Goal: Information Seeking & Learning: Learn about a topic

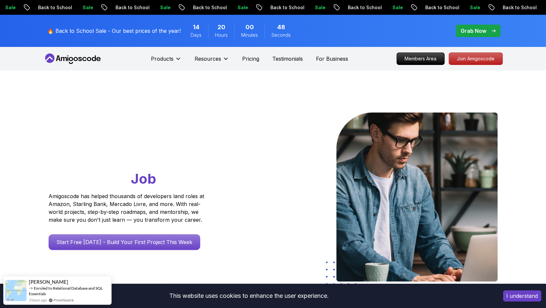
click at [221, 60] on p "Resources" at bounding box center [208, 59] width 27 height 8
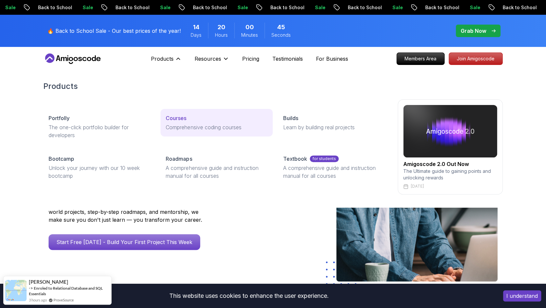
click at [180, 119] on p "Courses" at bounding box center [176, 118] width 21 height 8
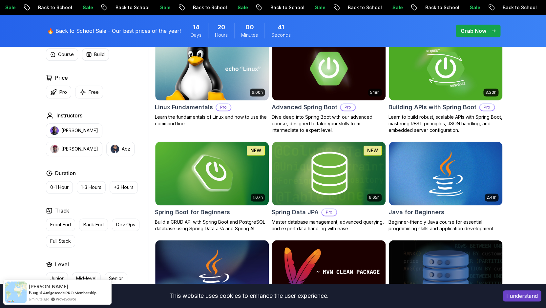
scroll to position [222, 0]
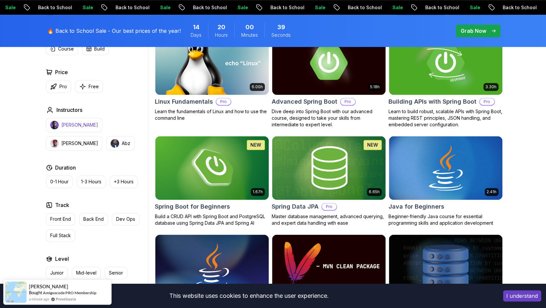
click at [69, 131] on button "Nelson Djalo" at bounding box center [74, 125] width 56 height 14
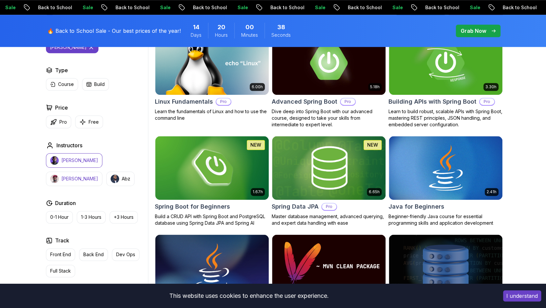
click at [100, 172] on button "Richard" at bounding box center [74, 179] width 56 height 14
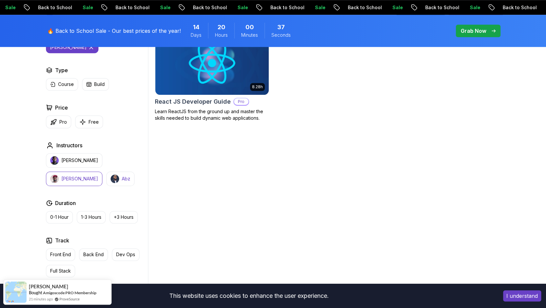
click at [106, 174] on button "Abz" at bounding box center [120, 179] width 28 height 14
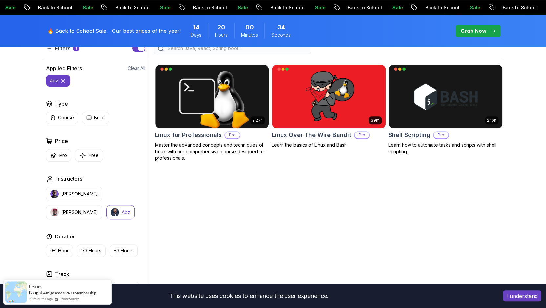
scroll to position [185, 0]
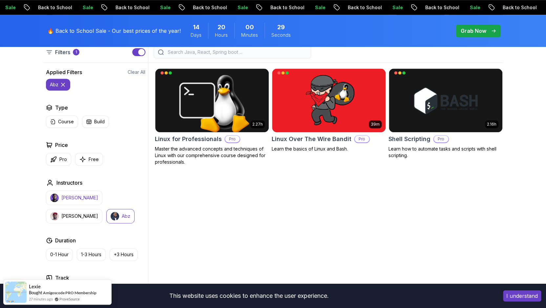
click at [79, 200] on p "Nelson Djalo" at bounding box center [79, 198] width 37 height 7
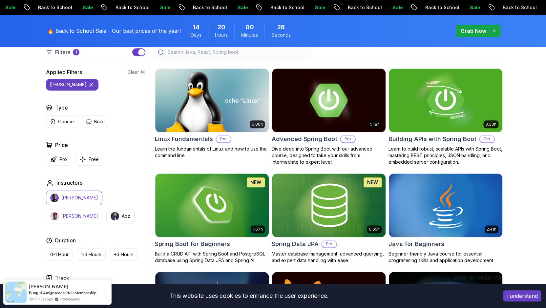
click at [98, 213] on p "Richard" at bounding box center [79, 216] width 37 height 7
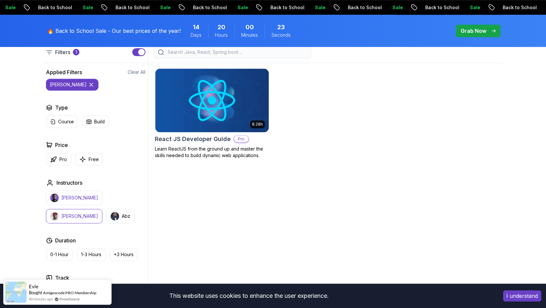
click at [80, 198] on p "Nelson Djalo" at bounding box center [79, 198] width 37 height 7
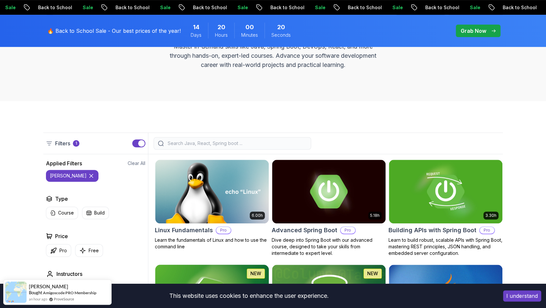
scroll to position [110, 0]
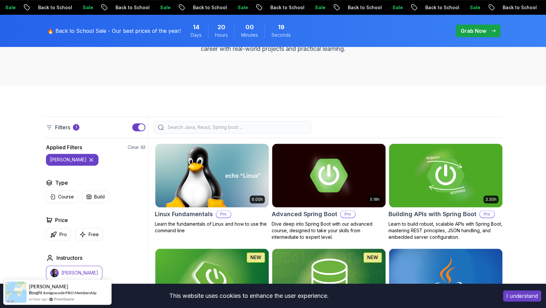
click at [207, 127] on input "search" at bounding box center [236, 127] width 140 height 7
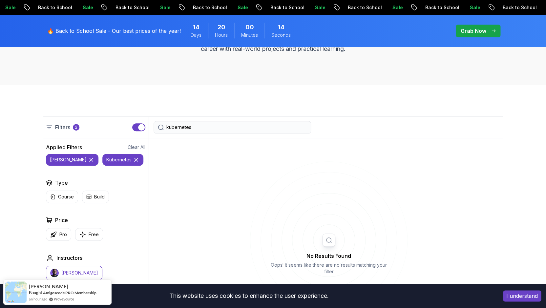
type input "kubernetes"
click at [88, 161] on icon at bounding box center [91, 160] width 7 height 7
click at [182, 125] on input "kubernetes" at bounding box center [236, 127] width 140 height 7
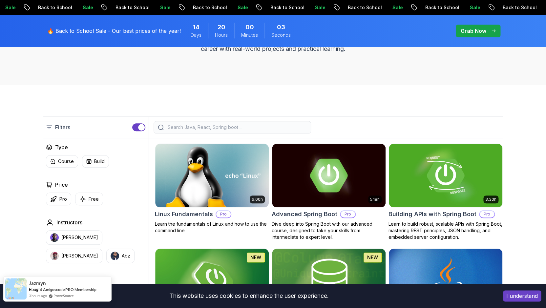
click at [41, 292] on div "Jazmyn Bought Amigoscode PRO Membership 3 hours ago ProveSource" at bounding box center [62, 288] width 70 height 19
click at [32, 283] on span "Jazmyn" at bounding box center [37, 284] width 17 height 6
click at [88, 293] on div "3 hours ago ProveSource" at bounding box center [63, 296] width 68 height 6
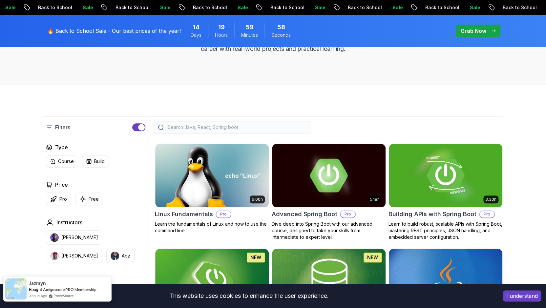
click at [31, 288] on span "Bought" at bounding box center [35, 289] width 13 height 5
click at [70, 288] on link "Amigoscode PRO Membership" at bounding box center [69, 289] width 53 height 5
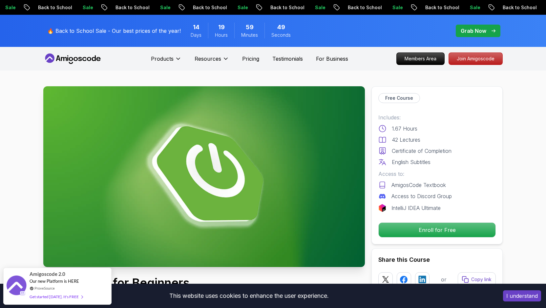
scroll to position [2, 0]
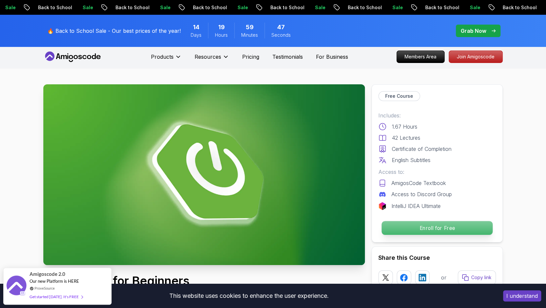
click at [408, 223] on p "Enroll for Free" at bounding box center [437, 228] width 111 height 14
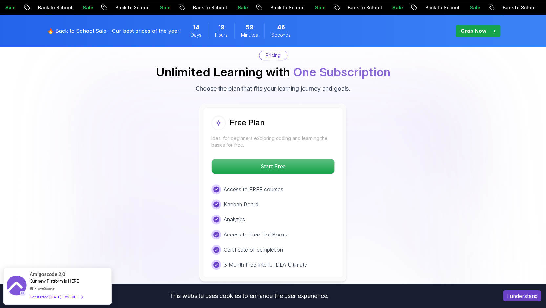
scroll to position [1336, 0]
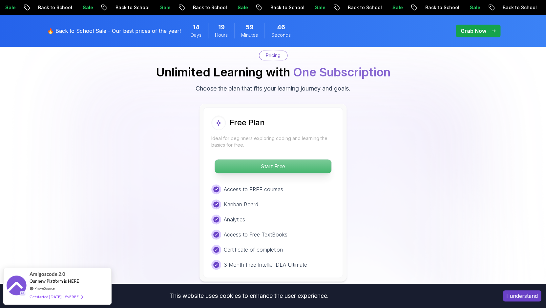
click at [294, 159] on p "Start Free" at bounding box center [273, 166] width 116 height 14
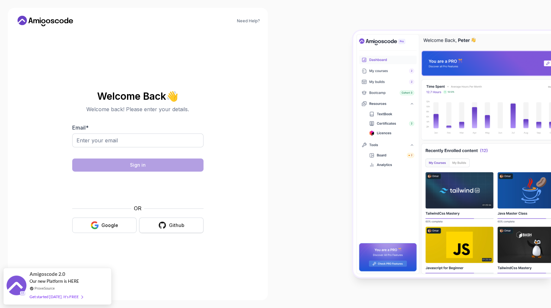
click at [166, 226] on icon "button" at bounding box center [162, 225] width 7 height 7
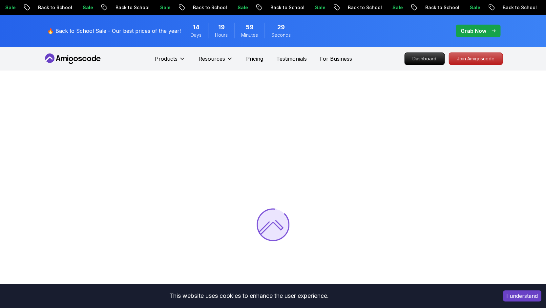
click at [381, 99] on div at bounding box center [273, 225] width 546 height 308
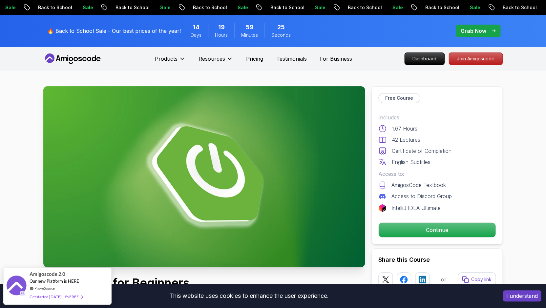
click at [515, 294] on button "I understand" at bounding box center [522, 295] width 38 height 11
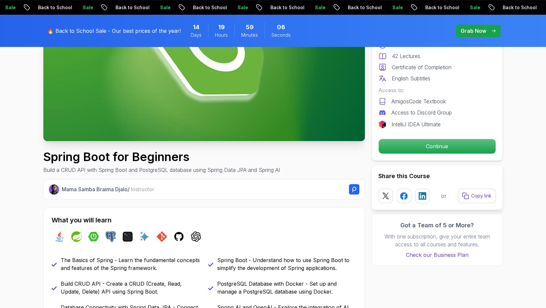
scroll to position [3, 0]
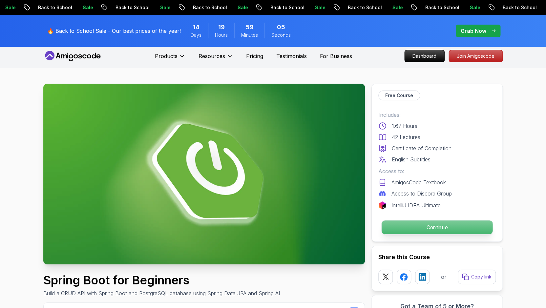
click at [402, 229] on p "Continue" at bounding box center [437, 228] width 111 height 14
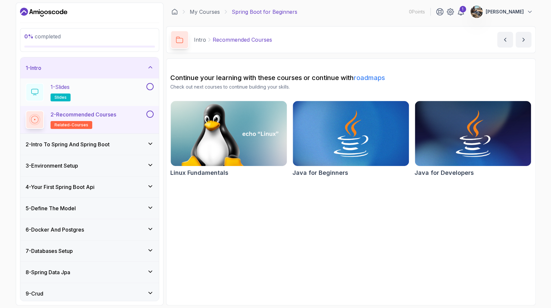
click at [83, 92] on div "1 - Slides slides" at bounding box center [85, 92] width 119 height 18
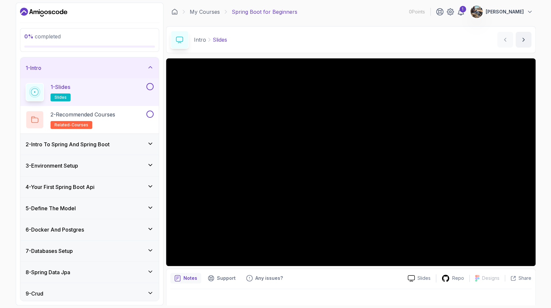
click at [97, 142] on h3 "2 - Intro To Spring And Spring Boot" at bounding box center [68, 144] width 84 height 8
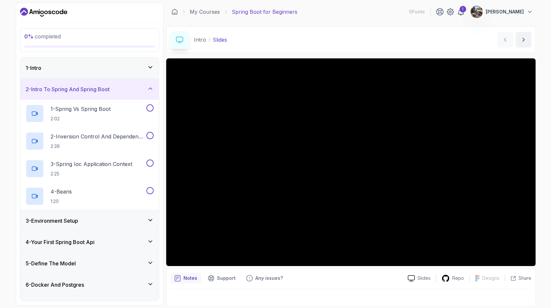
click at [111, 74] on div "1 - Intro" at bounding box center [89, 67] width 138 height 21
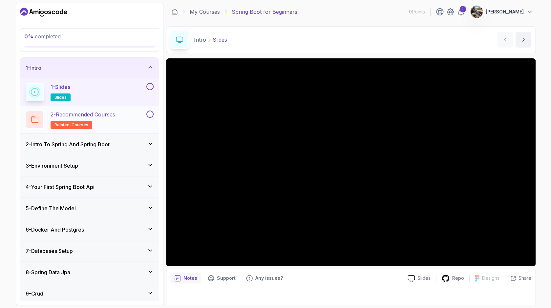
click at [98, 109] on div "2 - Recommended Courses related-courses" at bounding box center [89, 120] width 138 height 28
click at [99, 117] on p "2 - Recommended Courses" at bounding box center [83, 115] width 65 height 8
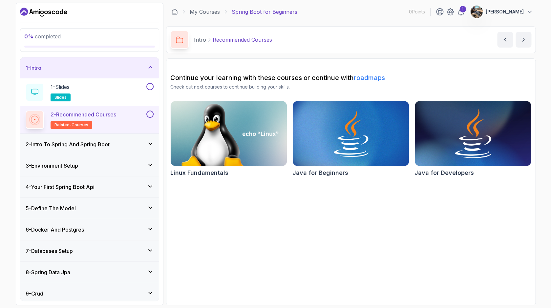
click at [439, 131] on img at bounding box center [473, 133] width 122 height 68
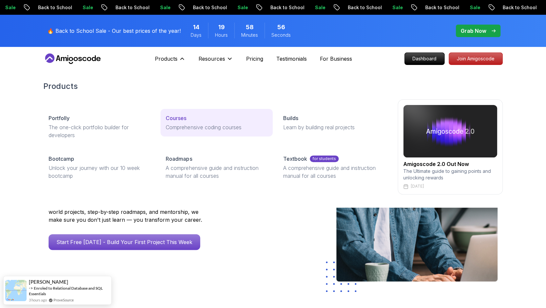
click at [179, 114] on link "Courses Comprehensive coding courses" at bounding box center [216, 123] width 112 height 28
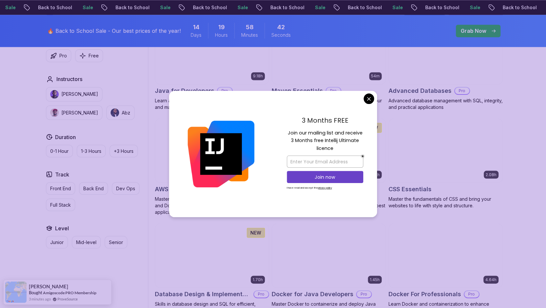
scroll to position [434, 0]
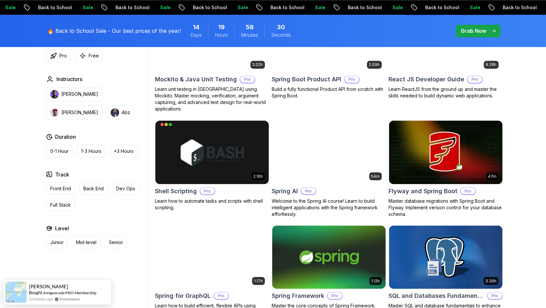
scroll to position [1490, 0]
